Goal: Information Seeking & Learning: Learn about a topic

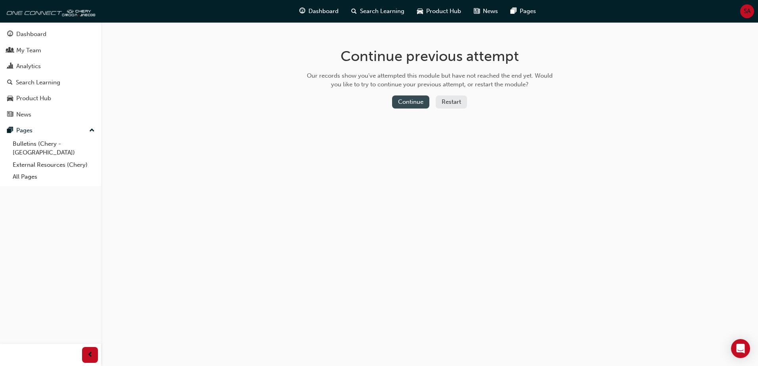
click at [402, 105] on button "Continue" at bounding box center [410, 102] width 37 height 13
